Goal: Task Accomplishment & Management: Manage account settings

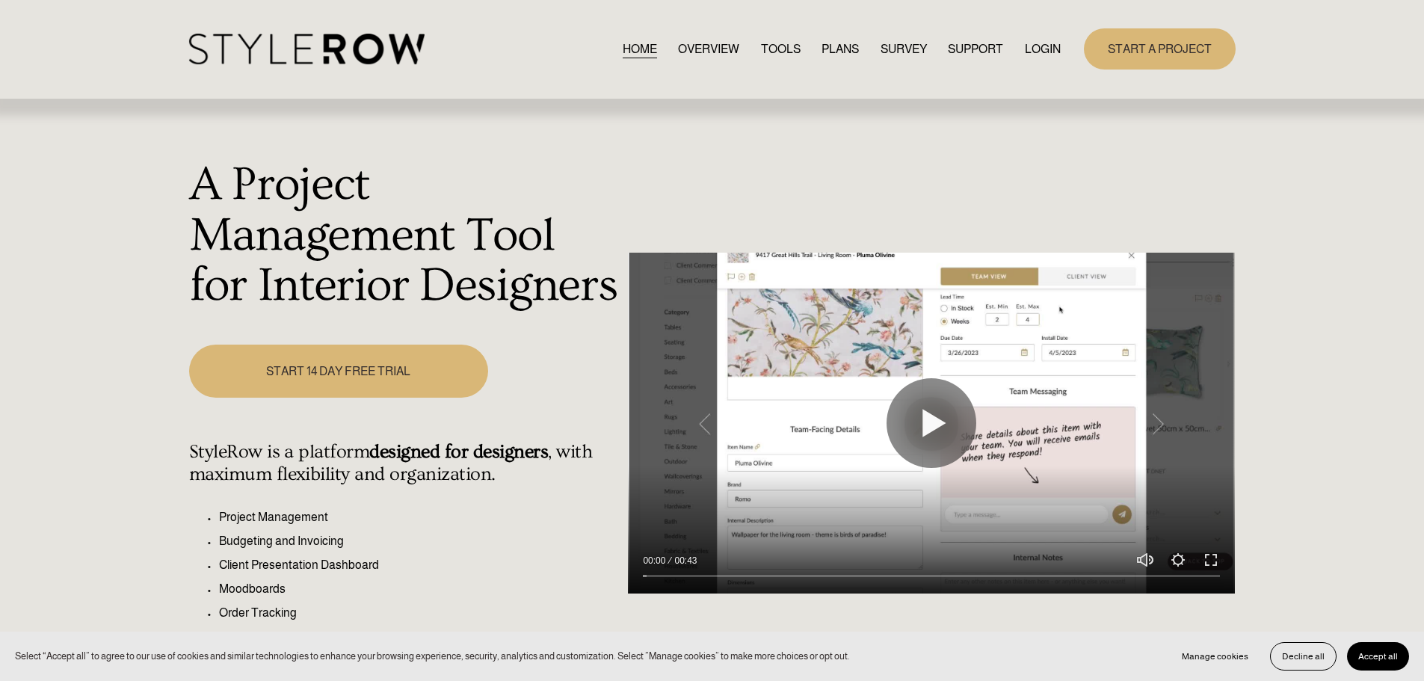
click at [1043, 58] on link "LOGIN" at bounding box center [1043, 49] width 36 height 20
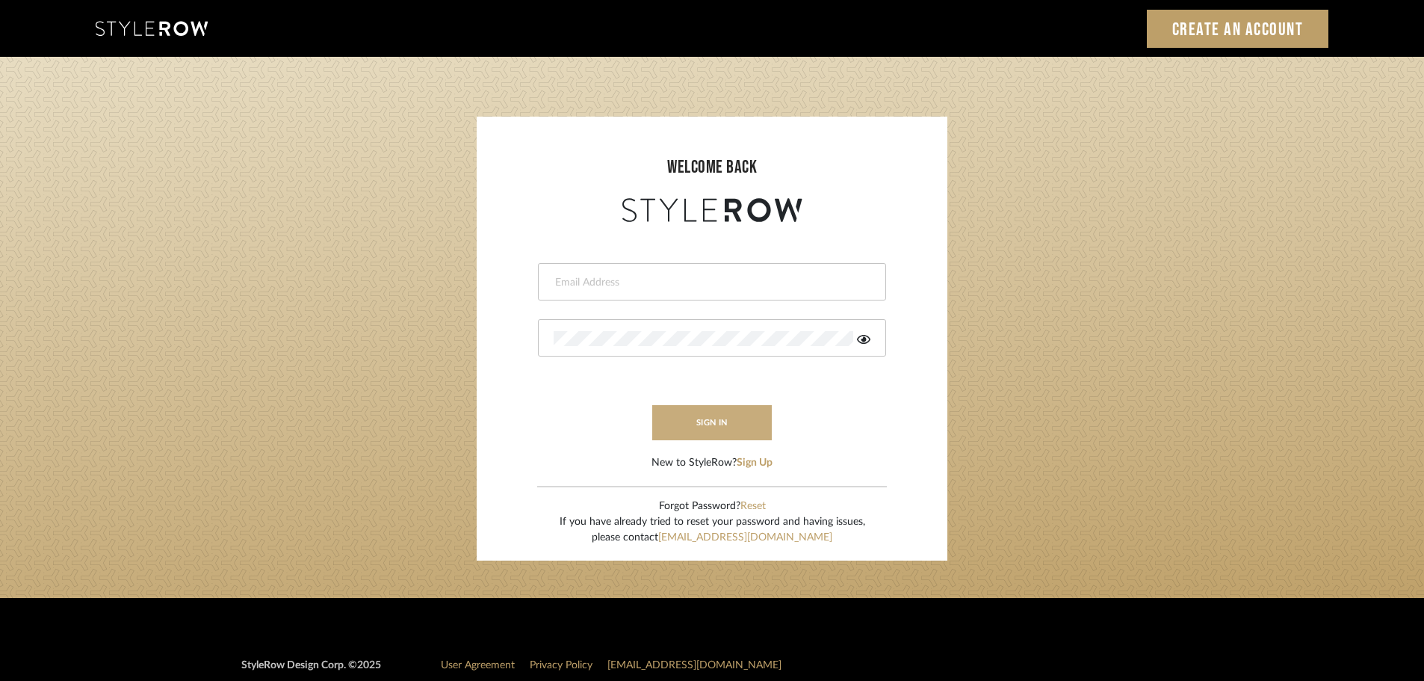
type input "ashleigh@nestkbhomedesign.com"
click at [700, 413] on button "sign in" at bounding box center [712, 422] width 120 height 35
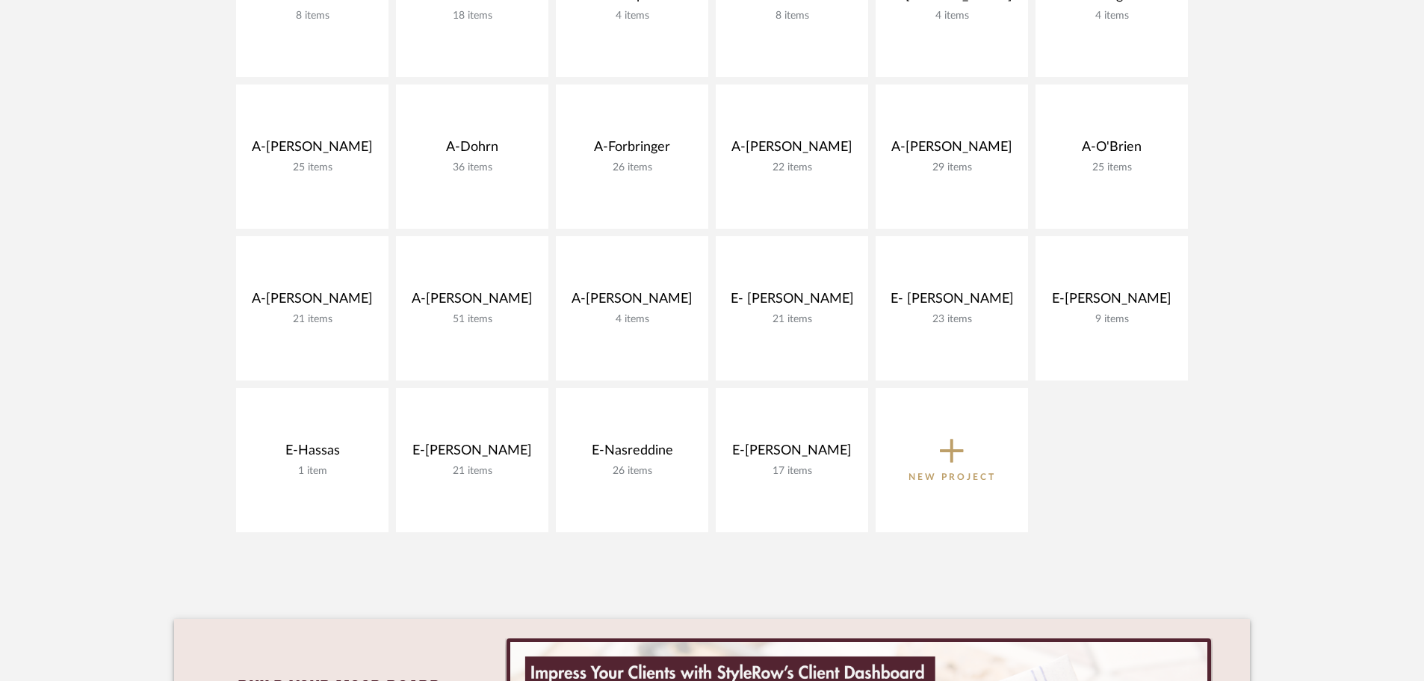
scroll to position [448, 0]
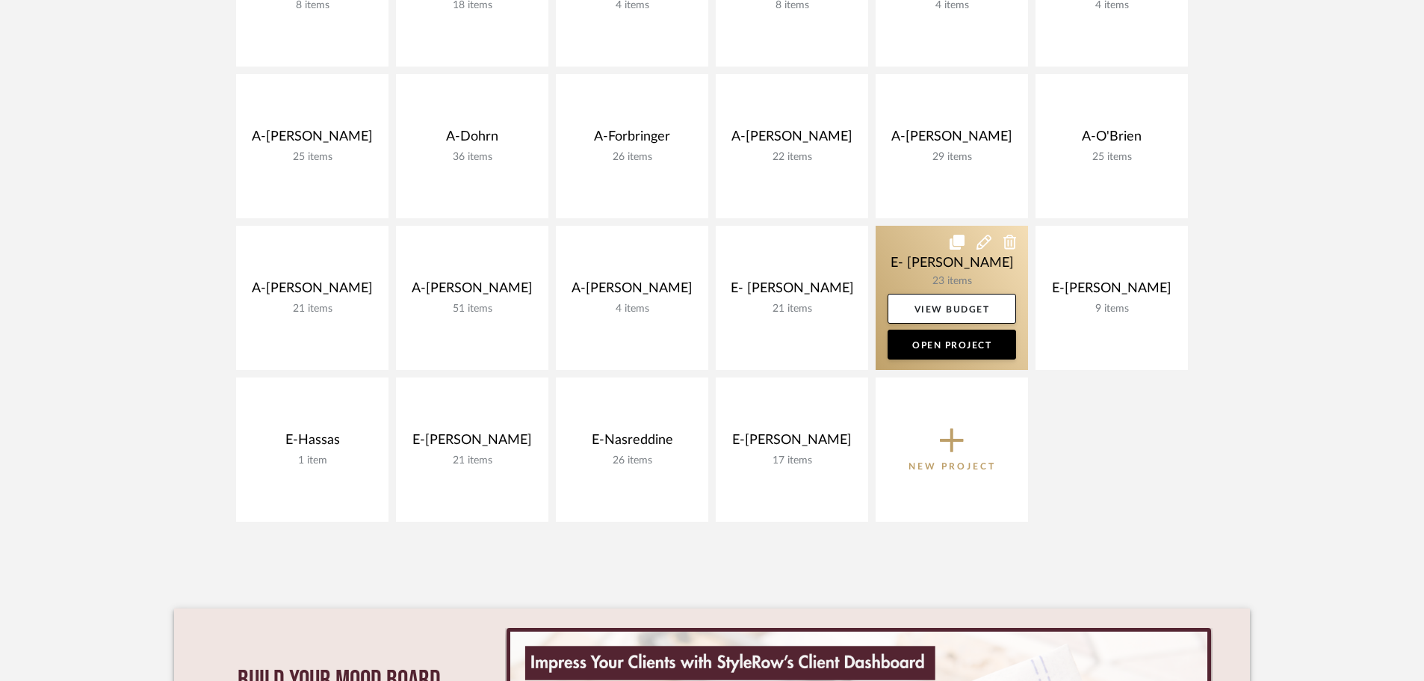
click at [943, 261] on link at bounding box center [952, 298] width 152 height 144
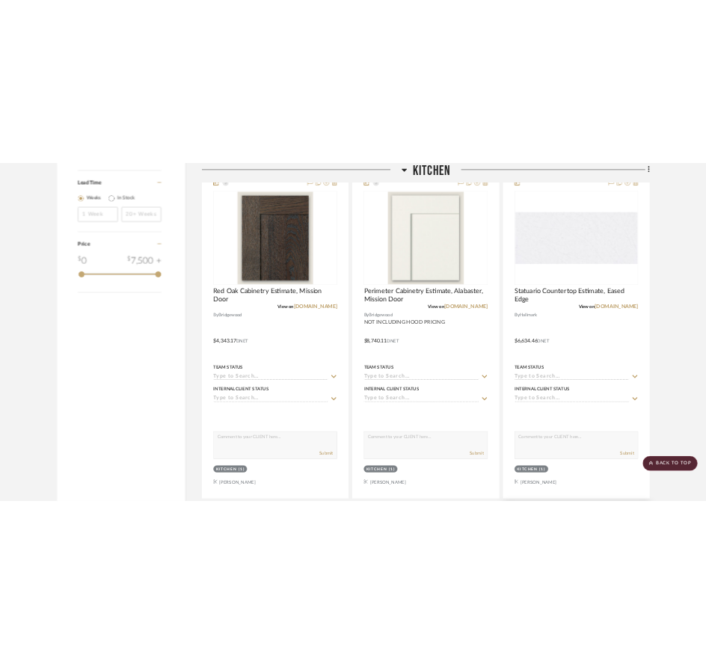
scroll to position [1719, 0]
